Goal: Task Accomplishment & Management: Manage account settings

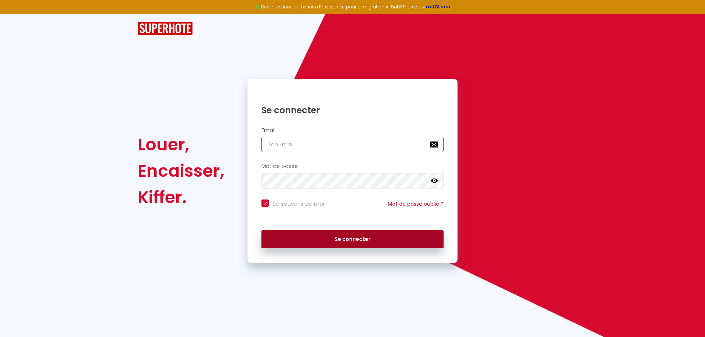
type input "[EMAIL_ADDRESS][DOMAIN_NAME]"
click at [345, 240] on button "Se connecter" at bounding box center [352, 240] width 182 height 18
checkbox input "true"
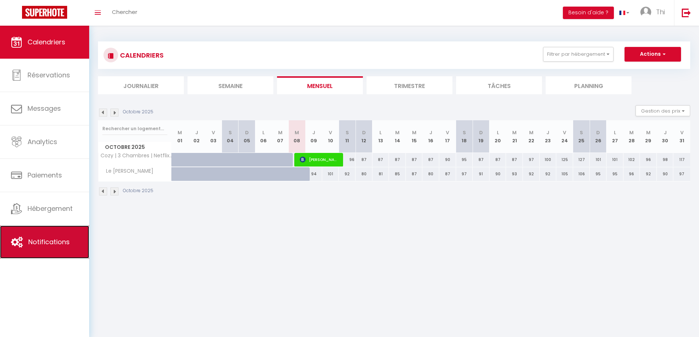
click at [70, 237] on link "Notifications" at bounding box center [44, 242] width 89 height 33
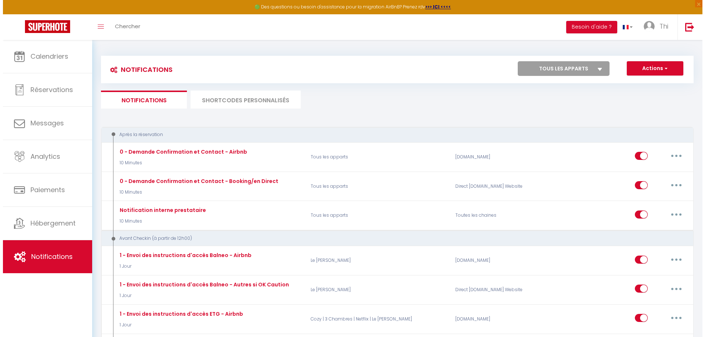
scroll to position [220, 0]
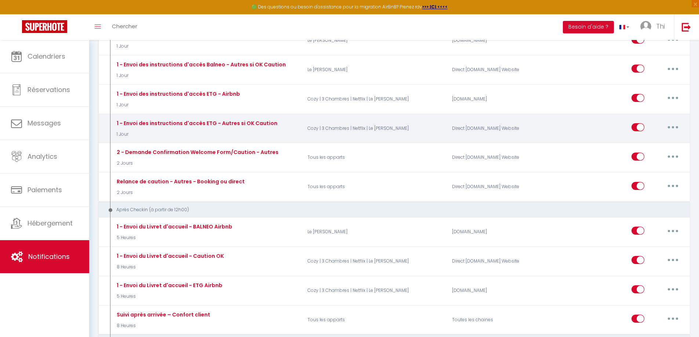
click at [674, 128] on button "button" at bounding box center [673, 127] width 21 height 12
click at [647, 144] on link "Editer" at bounding box center [654, 144] width 54 height 12
type input "1 - Envoi des instructions d'accès ETG - Autres si OK Caution"
select select "1 Jour"
select select "if_deposit_is_paid"
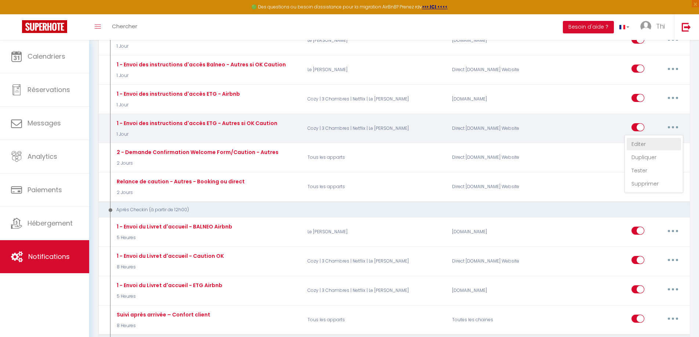
checkbox input "true"
checkbox input "false"
checkbox input "true"
radio input "true"
type input "Confirmation de votre réservation - [BOOKING:ID] - [GUEST:FIRST_NAME] [GUEST:LA…"
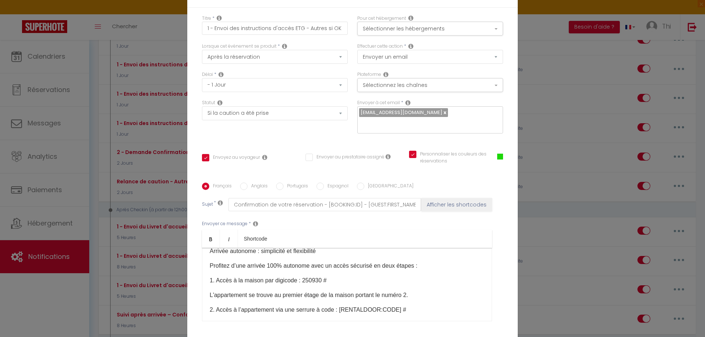
click at [317, 276] on p "1. Accès à la maison par digicode : 250930 #" at bounding box center [347, 280] width 275 height 9
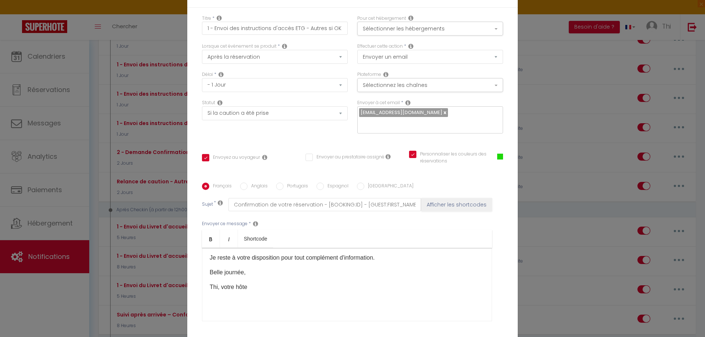
scroll to position [57, 0]
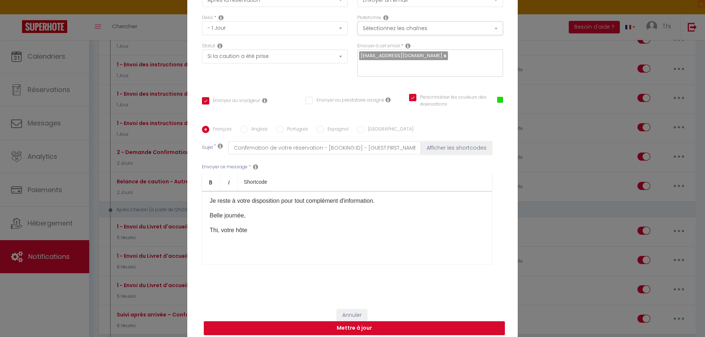
click at [364, 324] on button "Mettre à jour" at bounding box center [354, 329] width 301 height 14
checkbox input "true"
checkbox input "false"
checkbox input "true"
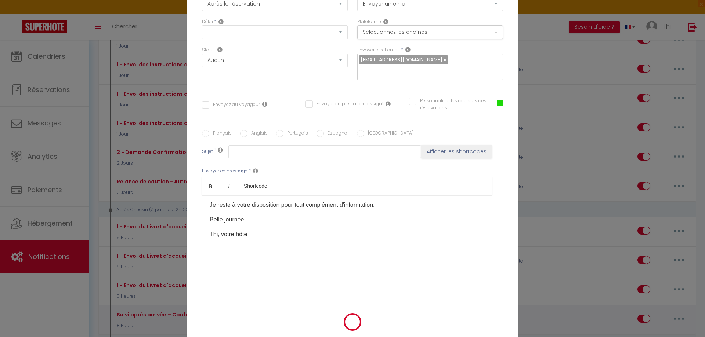
scroll to position [0, 0]
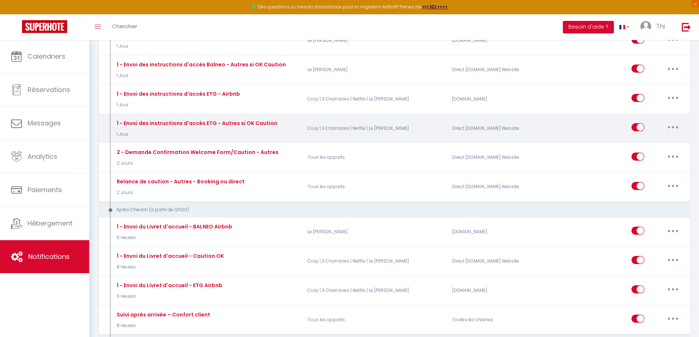
click at [674, 128] on button "button" at bounding box center [673, 127] width 21 height 12
click at [646, 145] on link "Editer" at bounding box center [654, 144] width 54 height 12
type input "1 - Envoi des instructions d'accès ETG - Autres si OK Caution"
select select "1 Jour"
select select "if_deposit_is_paid"
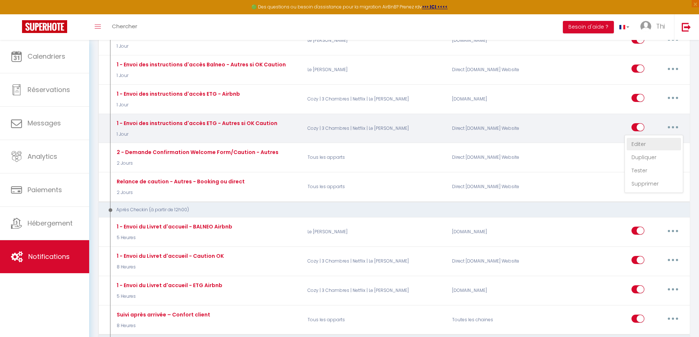
checkbox input "true"
checkbox input "false"
checkbox input "true"
radio input "true"
type input "Confirmation de votre réservation - [BOOKING:ID] - [GUEST:FIRST_NAME] [GUEST:LA…"
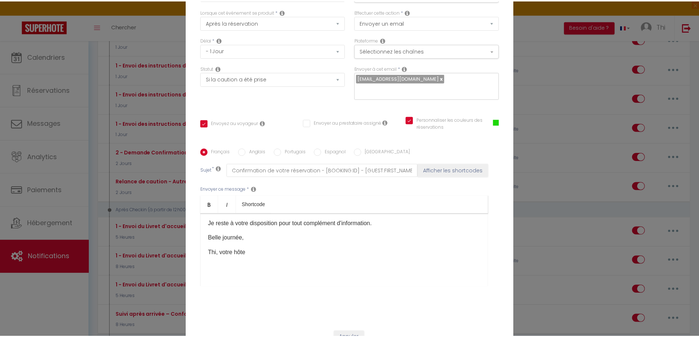
scroll to position [57, 0]
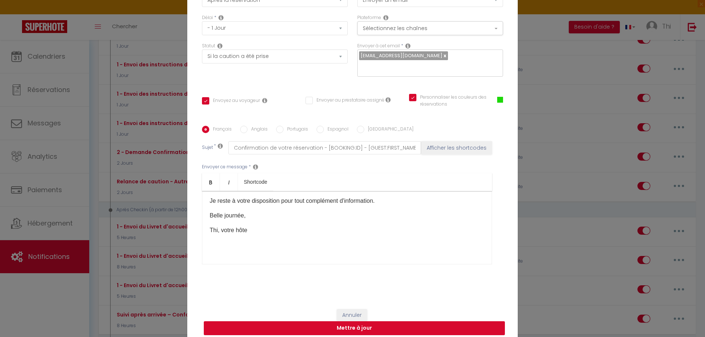
click at [362, 322] on button "Mettre à jour" at bounding box center [354, 329] width 301 height 14
checkbox input "true"
checkbox input "false"
checkbox input "true"
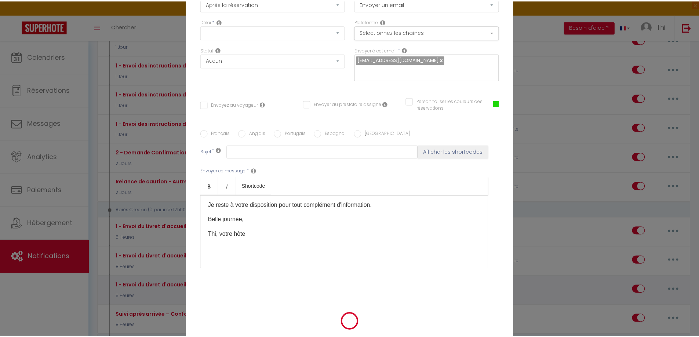
scroll to position [0, 0]
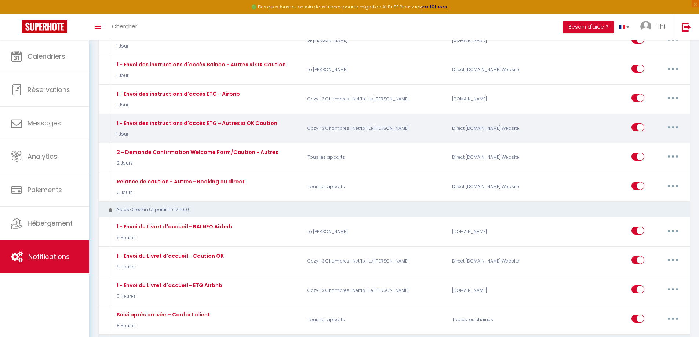
click at [675, 128] on button "button" at bounding box center [673, 127] width 21 height 12
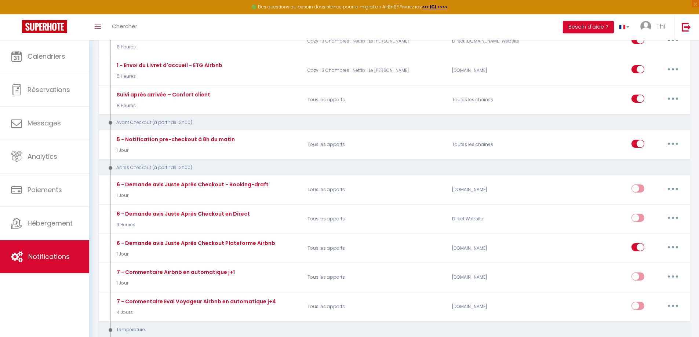
scroll to position [220, 0]
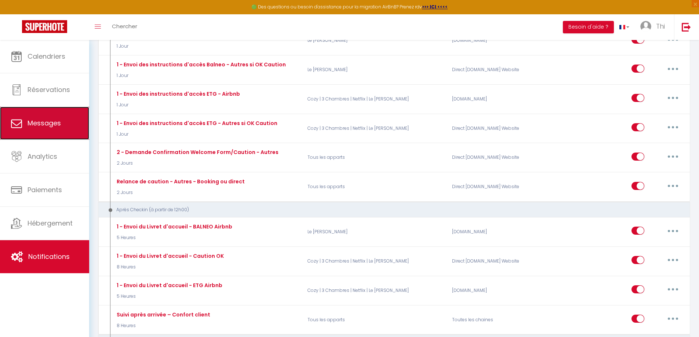
click at [48, 123] on span "Messages" at bounding box center [44, 123] width 33 height 9
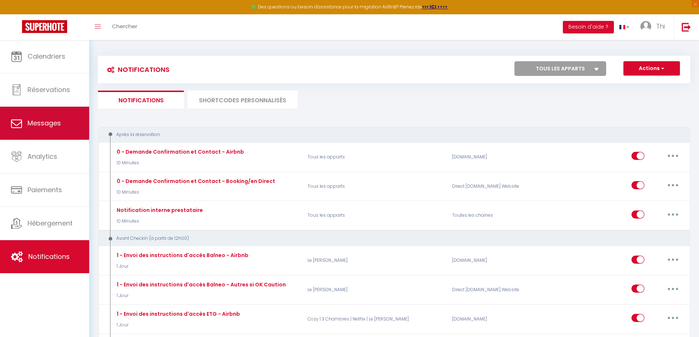
select select "message"
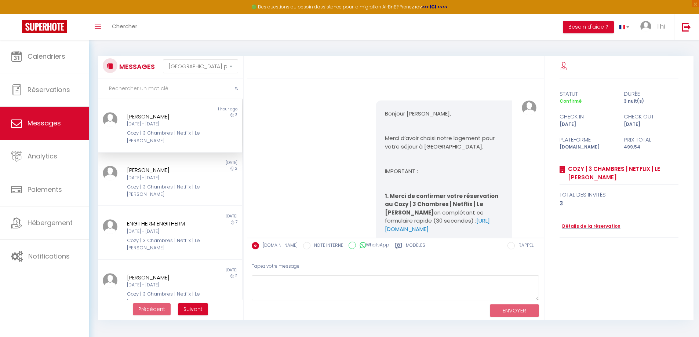
scroll to position [1389, 0]
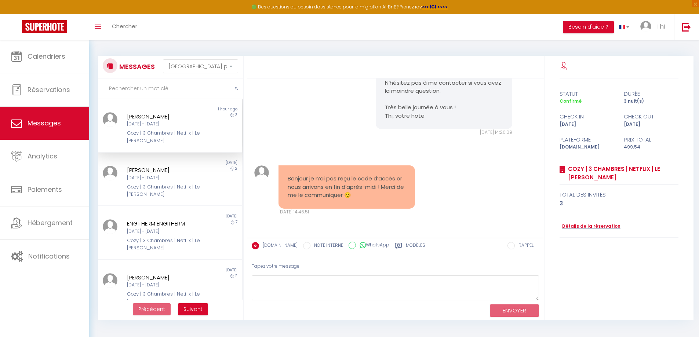
click at [175, 122] on div "[DATE] - [DATE]" at bounding box center [164, 124] width 75 height 7
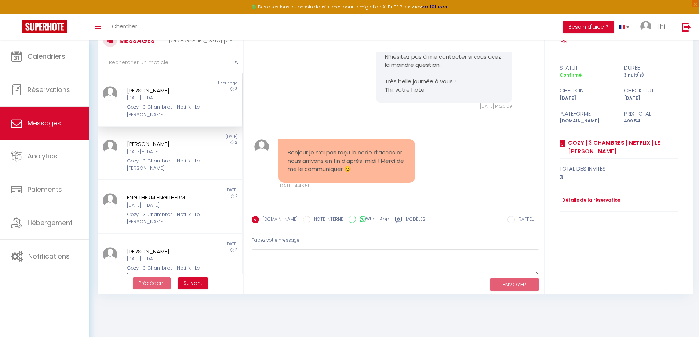
scroll to position [40, 0]
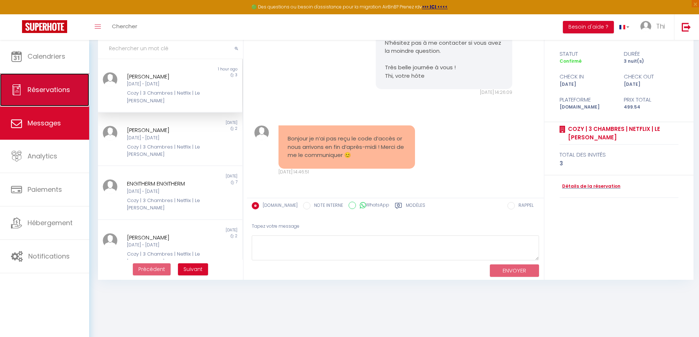
click at [57, 88] on span "Réservations" at bounding box center [49, 89] width 43 height 9
select select "not_cancelled"
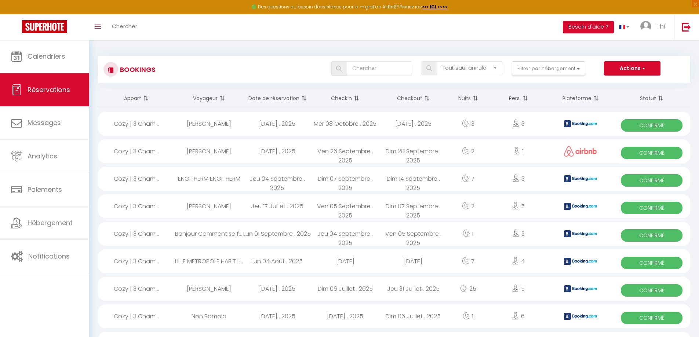
click at [636, 125] on span "Confirmé" at bounding box center [652, 125] width 62 height 12
select select "OK"
select select "0"
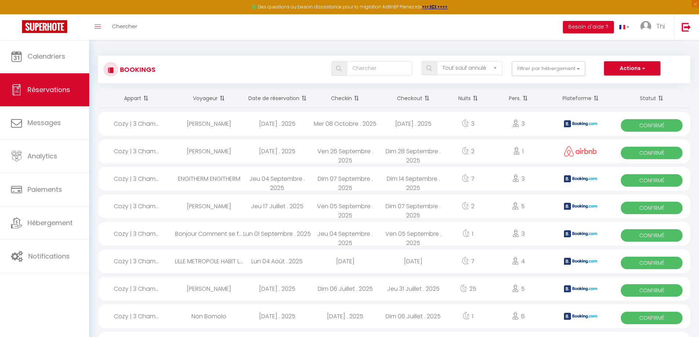
select select "1"
select select
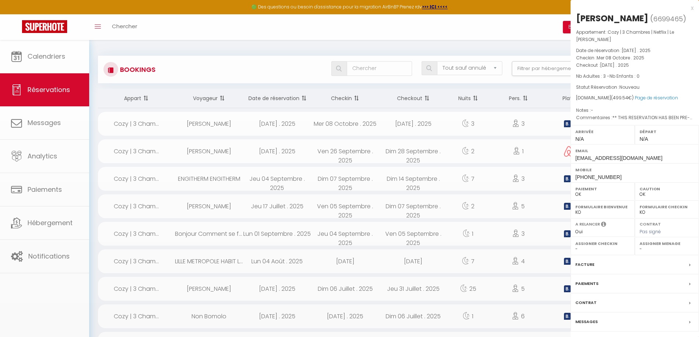
select select "41972"
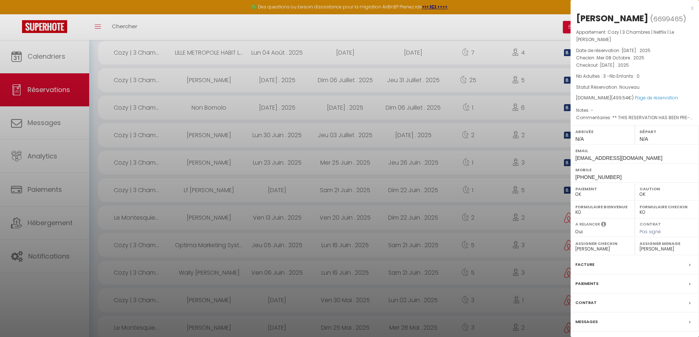
scroll to position [220, 0]
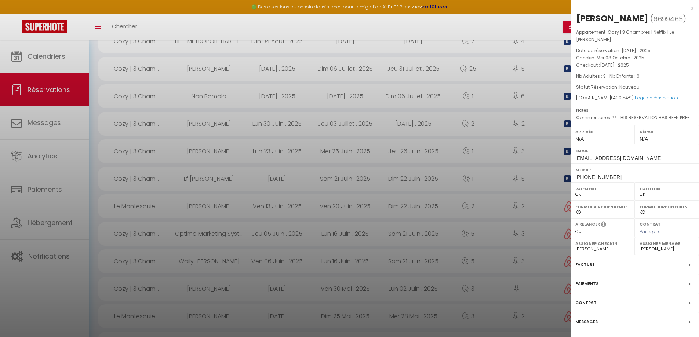
click at [645, 325] on div "Messages" at bounding box center [635, 322] width 128 height 19
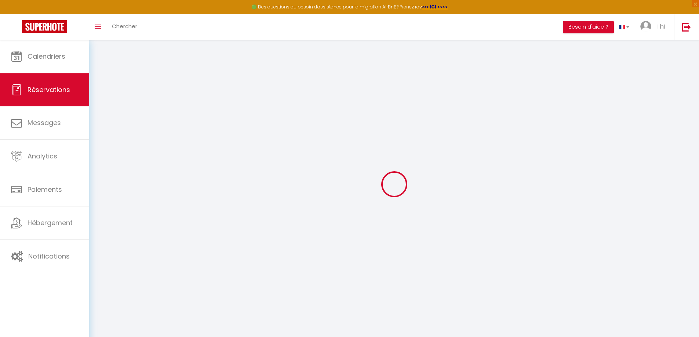
select select
checkbox input "false"
type textarea "** THIS RESERVATION HAS BEEN PRE-PAID ** BOOKING NOTE : Payment charge is EUR 6…"
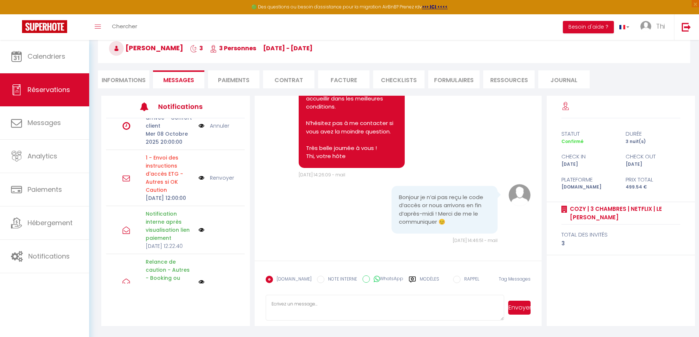
scroll to position [110, 0]
click at [216, 184] on link "Renvoyer" at bounding box center [222, 180] width 24 height 8
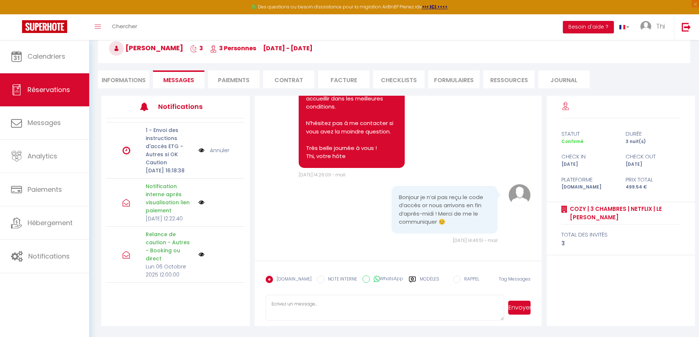
scroll to position [135, 0]
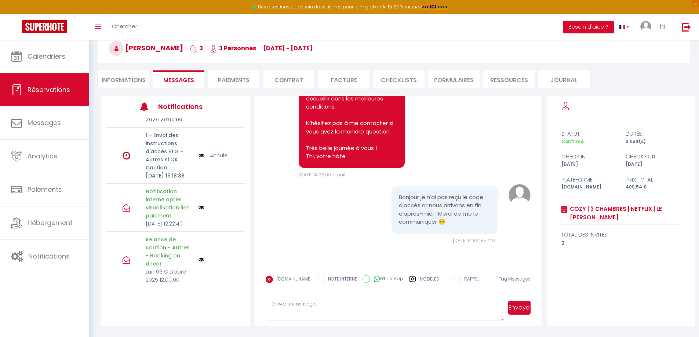
click at [224, 81] on li "Paiements" at bounding box center [233, 79] width 51 height 18
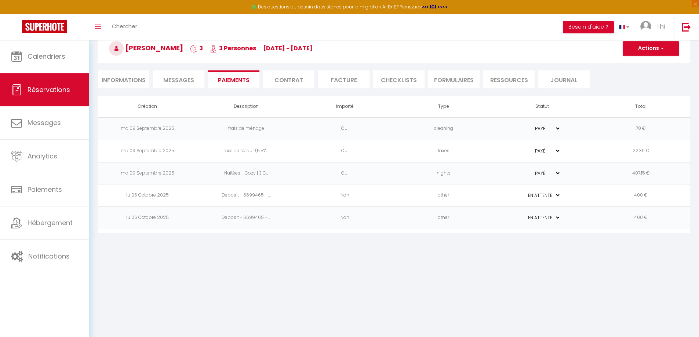
click at [556, 199] on select "PAYÉ EN ATTENTE" at bounding box center [542, 195] width 37 height 7
select select "1"
click at [524, 192] on select "PAYÉ EN ATTENTE" at bounding box center [542, 195] width 37 height 7
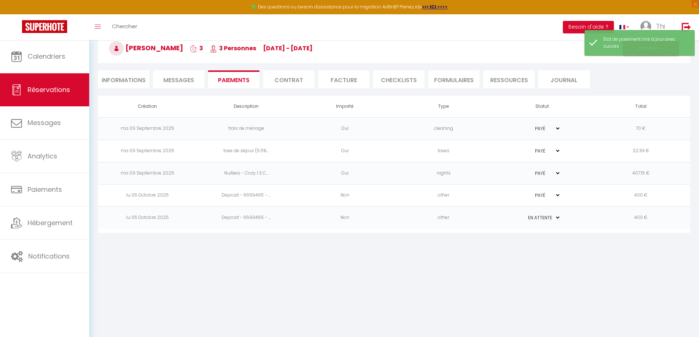
click at [558, 218] on select "PAYÉ EN ATTENTE" at bounding box center [542, 217] width 37 height 7
select select "1"
click at [524, 214] on select "PAYÉ EN ATTENTE" at bounding box center [542, 217] width 37 height 7
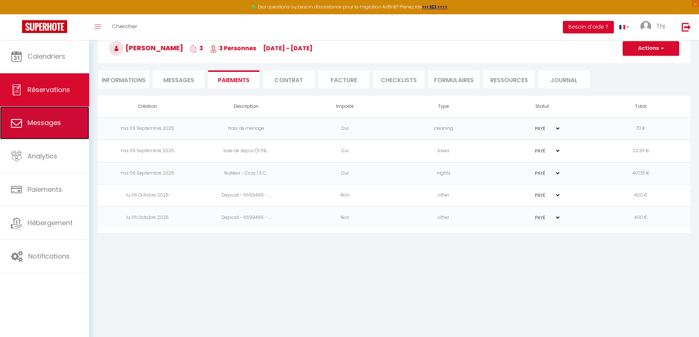
click at [35, 129] on link "Messages" at bounding box center [44, 122] width 89 height 33
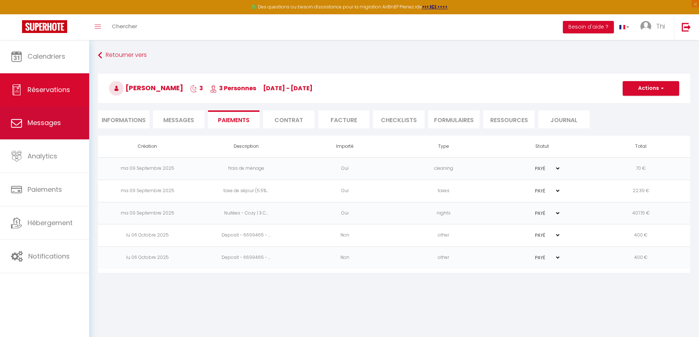
select select "message"
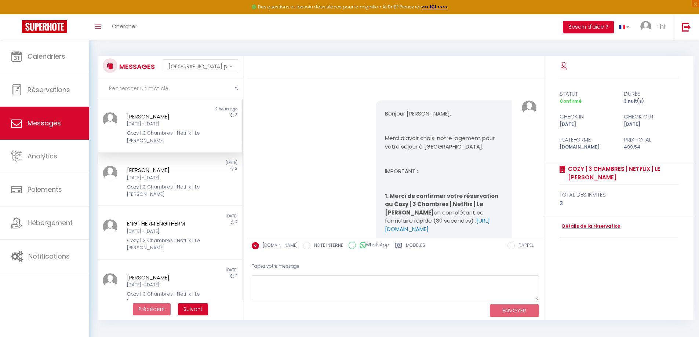
scroll to position [1389, 0]
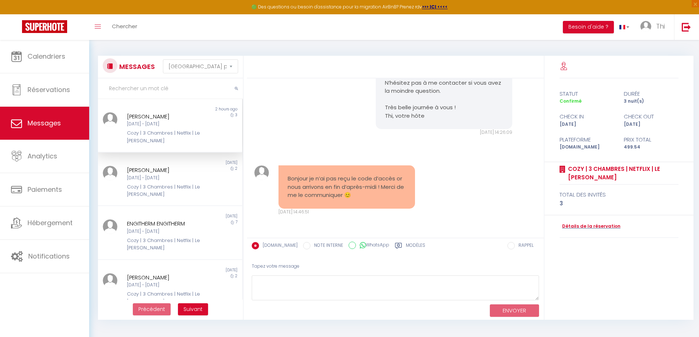
click at [170, 127] on div "[DATE] - [DATE]" at bounding box center [164, 124] width 75 height 7
click at [185, 120] on div "[PERSON_NAME]" at bounding box center [164, 116] width 75 height 9
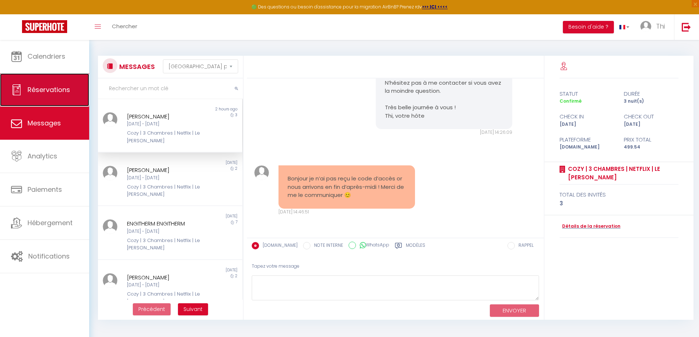
click at [55, 91] on span "Réservations" at bounding box center [49, 89] width 43 height 9
select select "not_cancelled"
select select
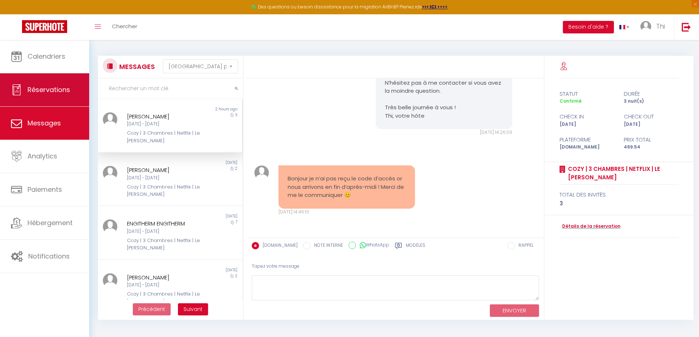
select select
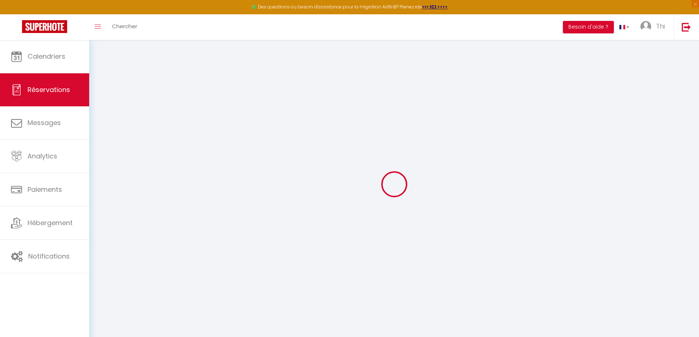
select select
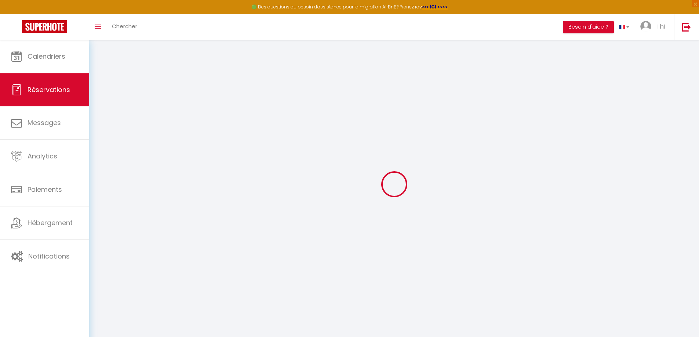
select select
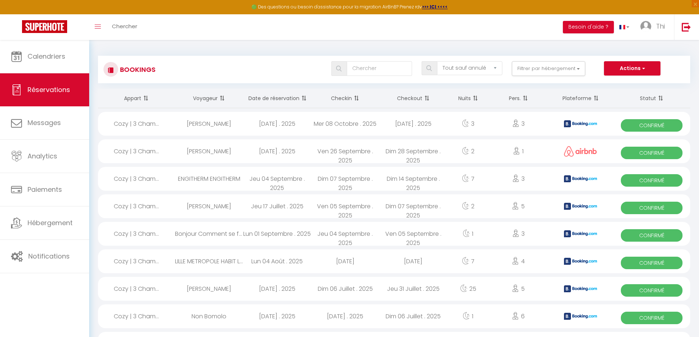
click at [390, 125] on div "[DATE] . 2025" at bounding box center [414, 124] width 68 height 24
select select "OK"
select select "0"
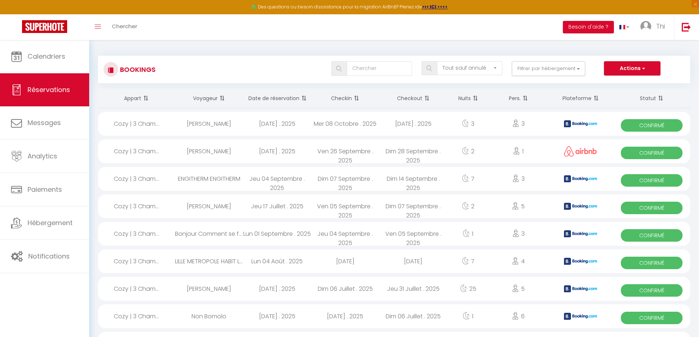
select select "1"
select select
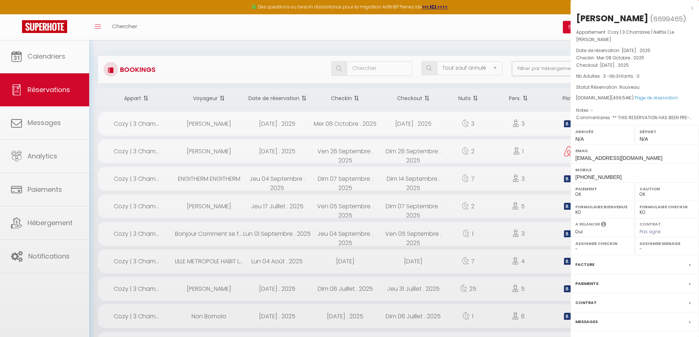
select select "41972"
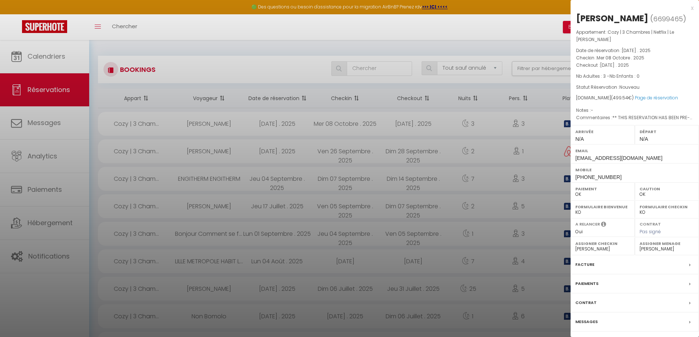
scroll to position [220, 0]
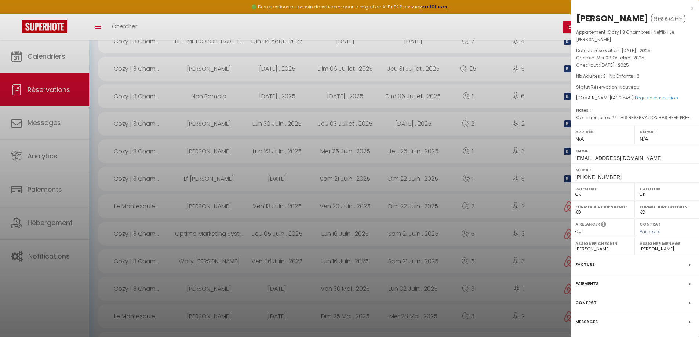
click at [689, 323] on icon at bounding box center [689, 322] width 1 height 4
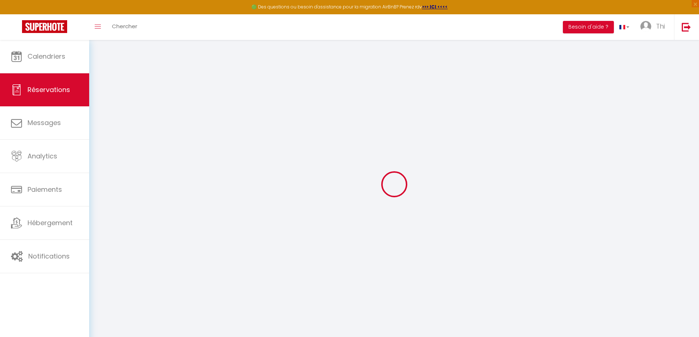
type input "[PERSON_NAME]"
type input "[EMAIL_ADDRESS][DOMAIN_NAME]"
type input "[PHONE_NUMBER]"
type input "54000"
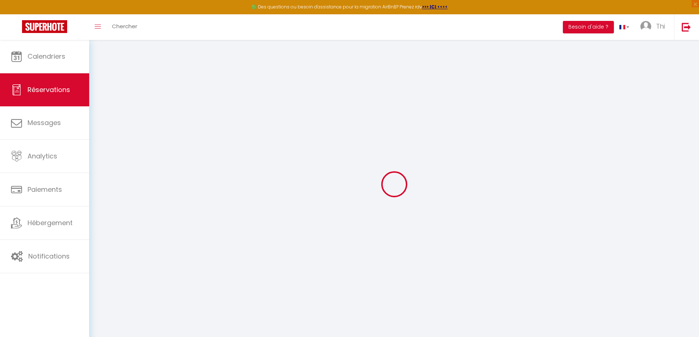
type input "[STREET_ADDRESS]"
type input "NANCY"
select select "FR"
type input "71.57"
type input "6.99"
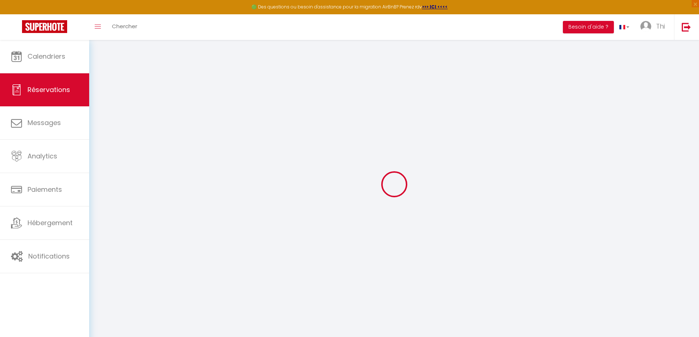
select select "62455"
select select "1"
select select
type input "3"
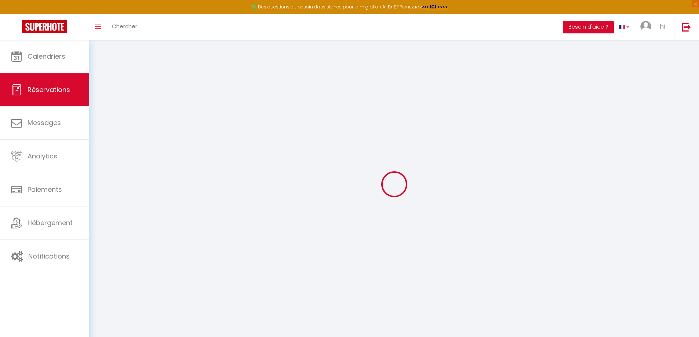
select select "12"
select select "15"
type input "407.15"
checkbox input "false"
type input "0"
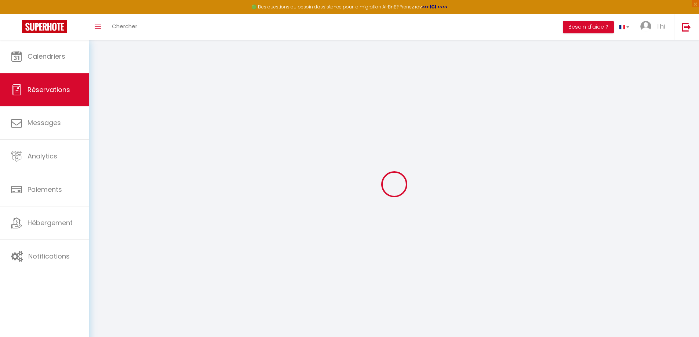
select select "2"
type input "0"
select select
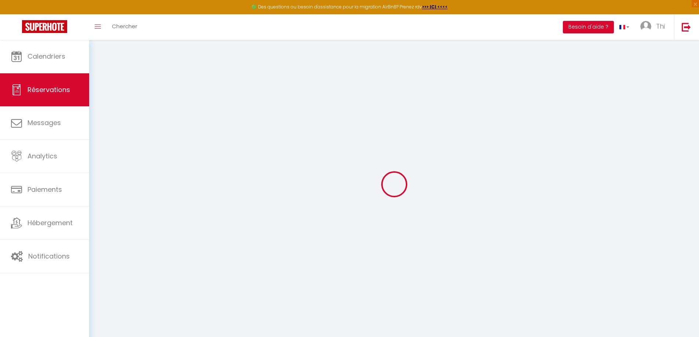
select select
checkbox input "false"
select select
checkbox input "false"
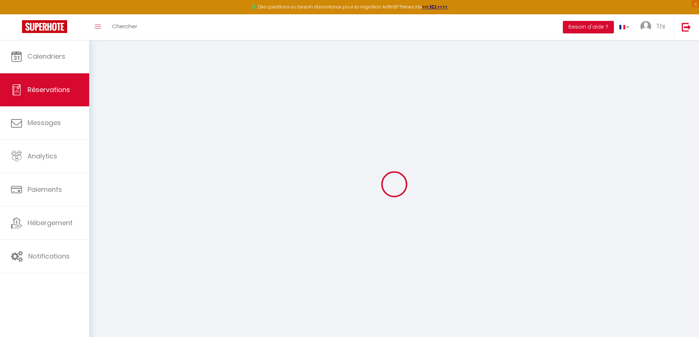
select select
checkbox input "false"
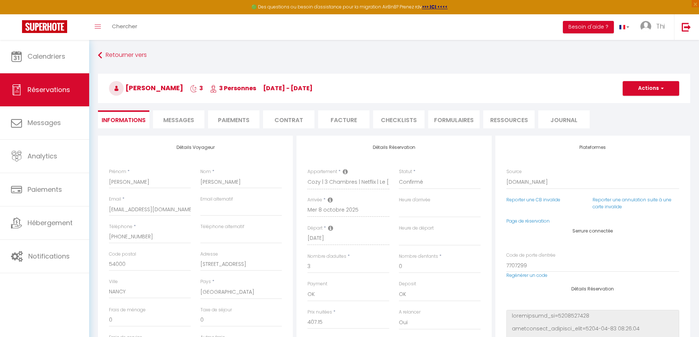
select select
checkbox input "false"
type textarea "** THIS RESERVATION HAS BEEN PRE-PAID ** BOOKING NOTE : Payment charge is EUR 6…"
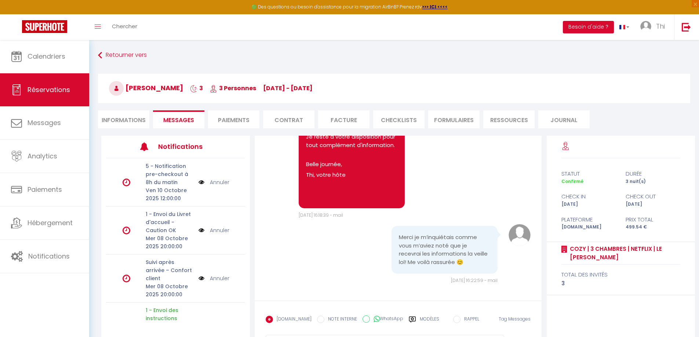
scroll to position [2306, 0]
